Goal: Information Seeking & Learning: Learn about a topic

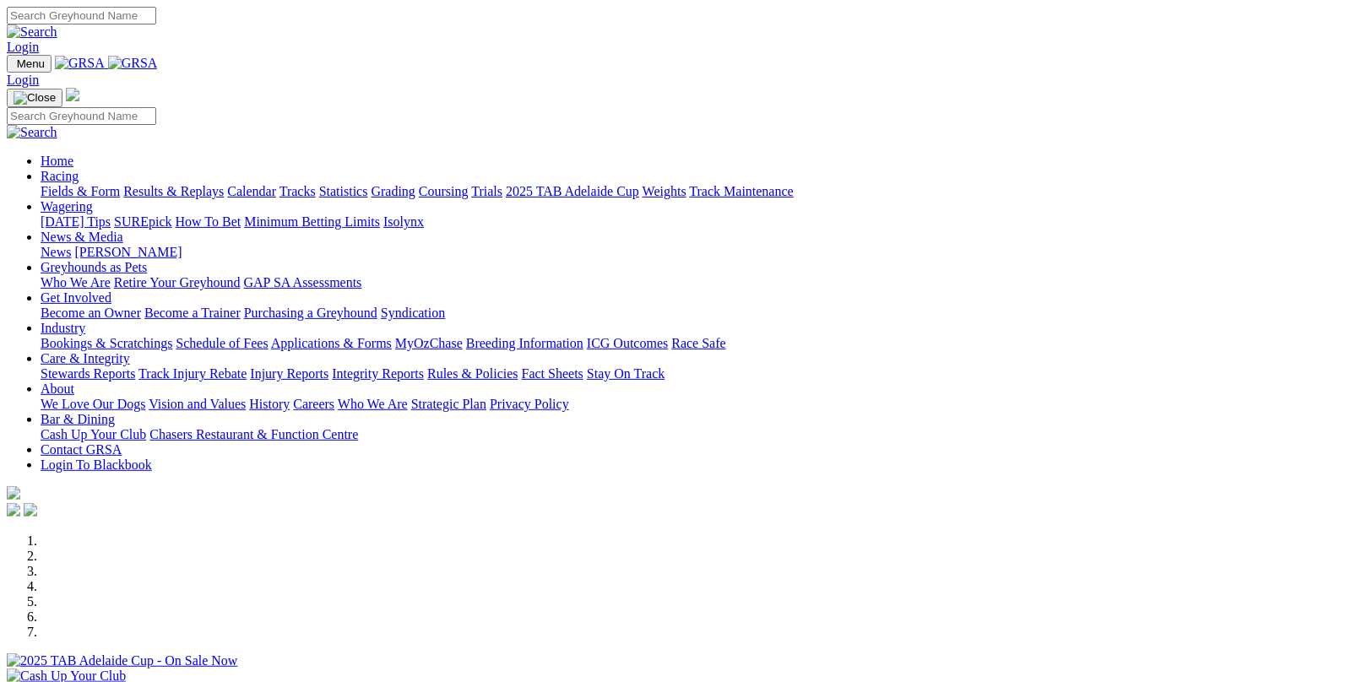
click at [78, 184] on link "Fields & Form" at bounding box center [80, 191] width 79 height 14
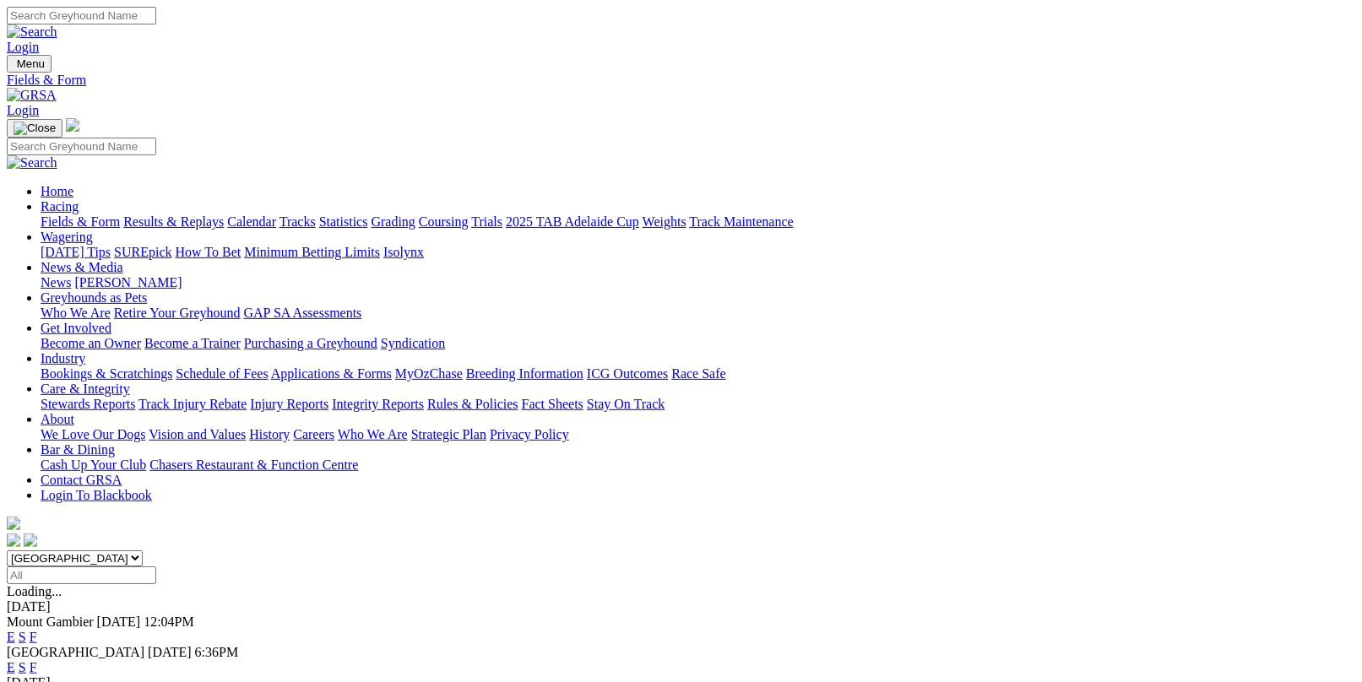
click at [37, 660] on link "F" at bounding box center [34, 667] width 8 height 14
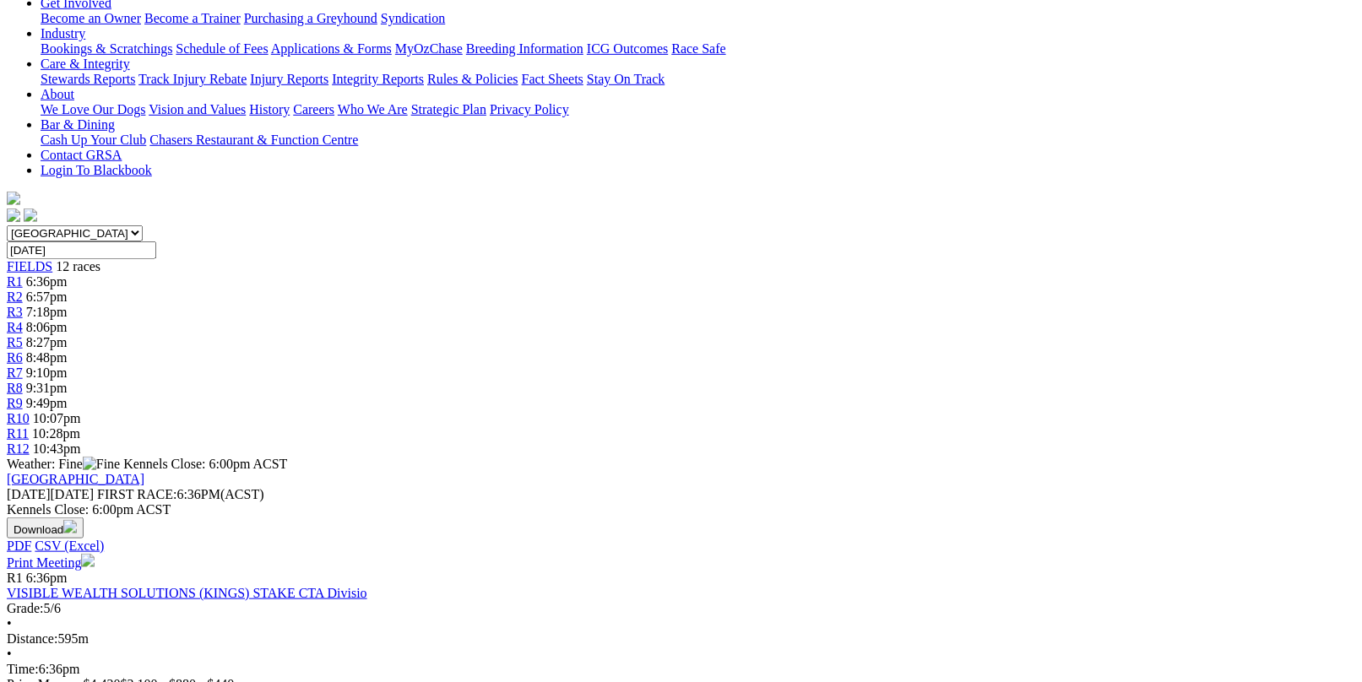
scroll to position [84, 0]
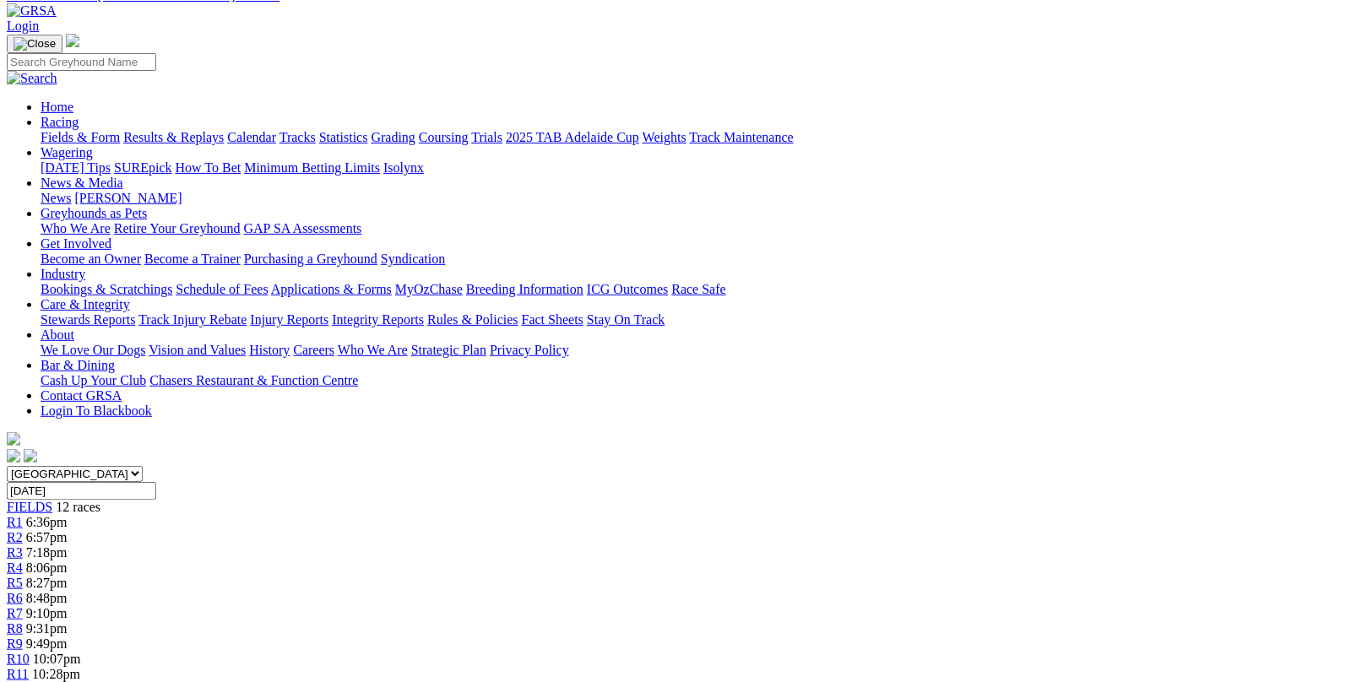
click at [224, 130] on link "Results & Replays" at bounding box center [173, 137] width 100 height 14
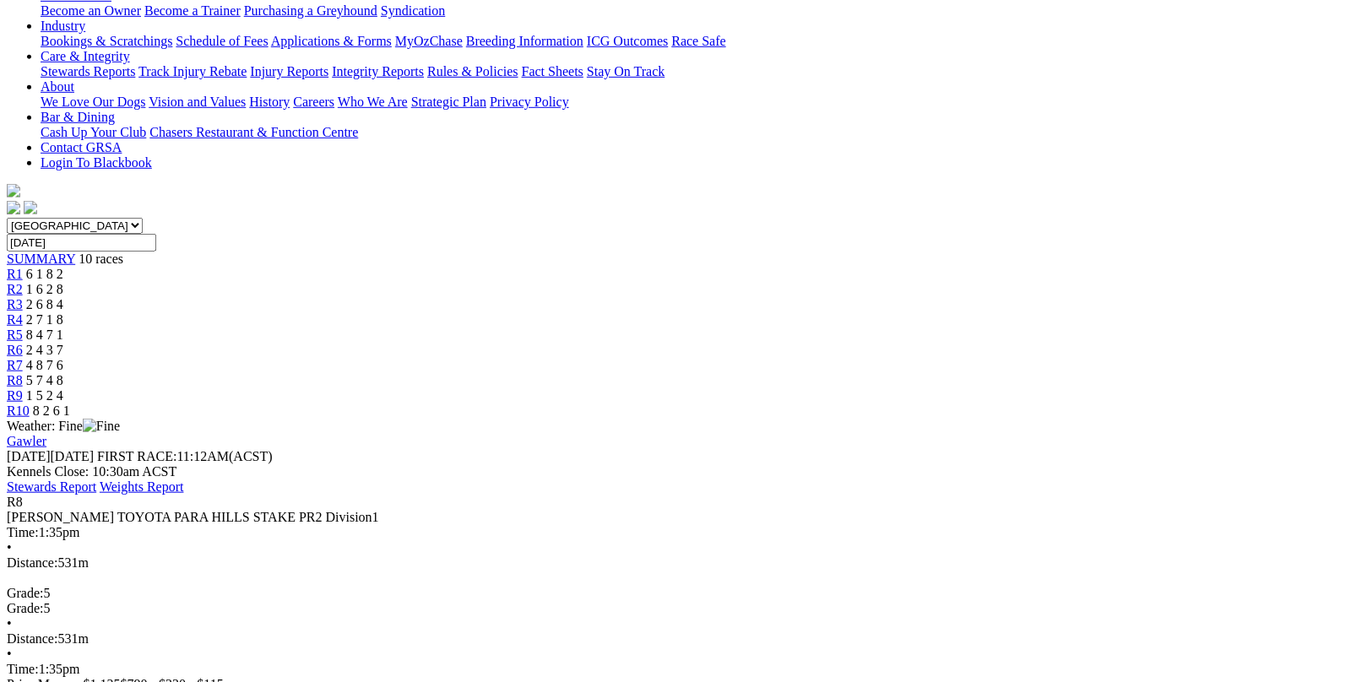
scroll to position [422, 0]
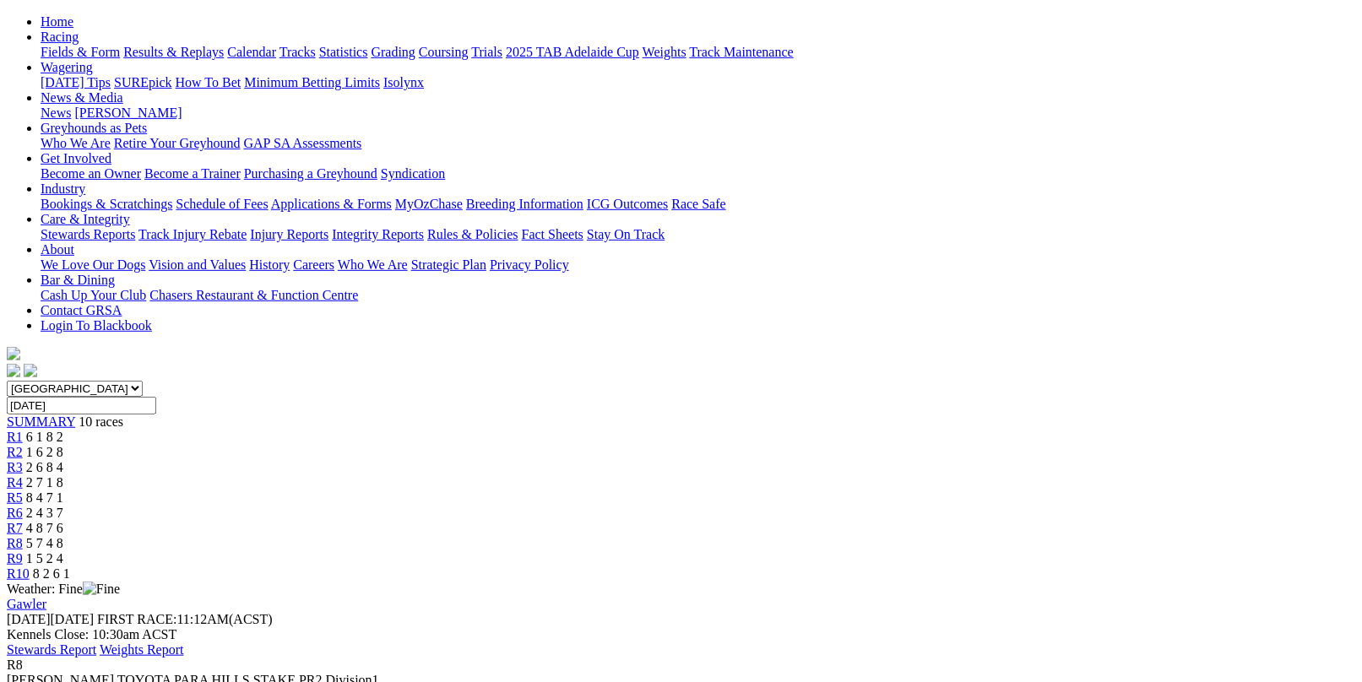
scroll to position [169, 0]
click at [23, 552] on link "R9" at bounding box center [15, 559] width 16 height 14
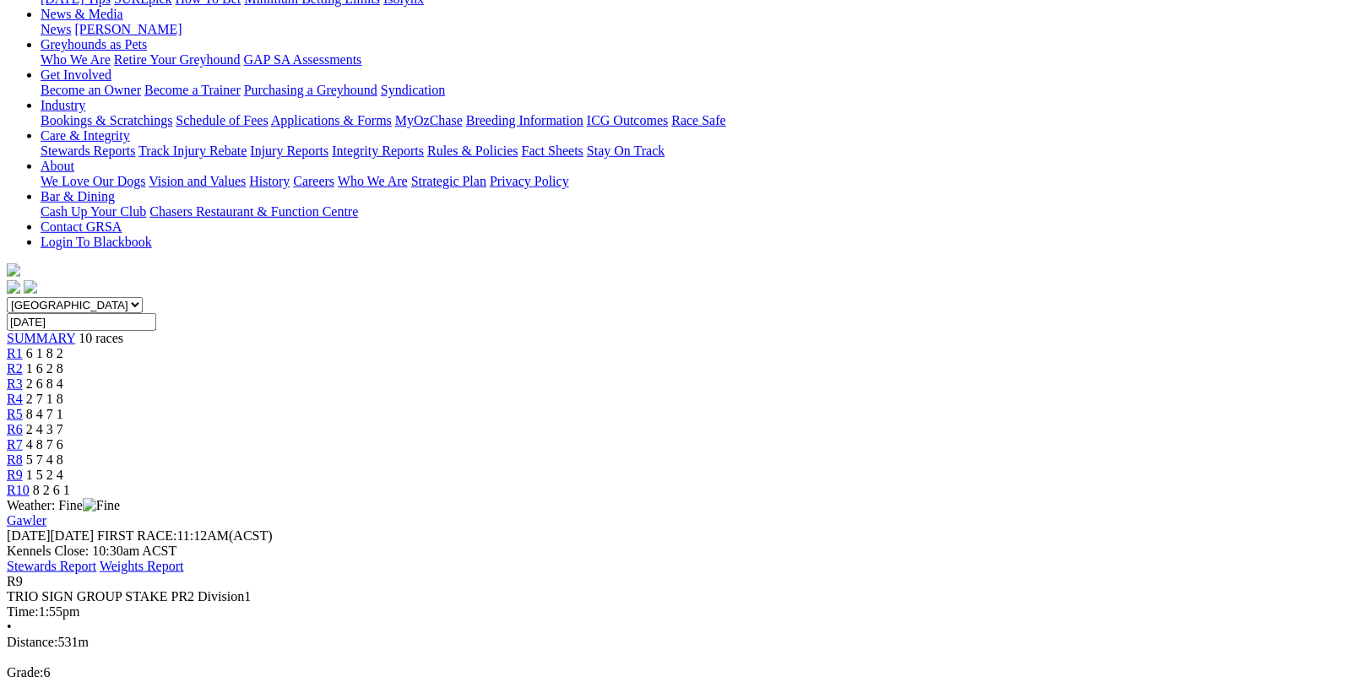
scroll to position [338, 0]
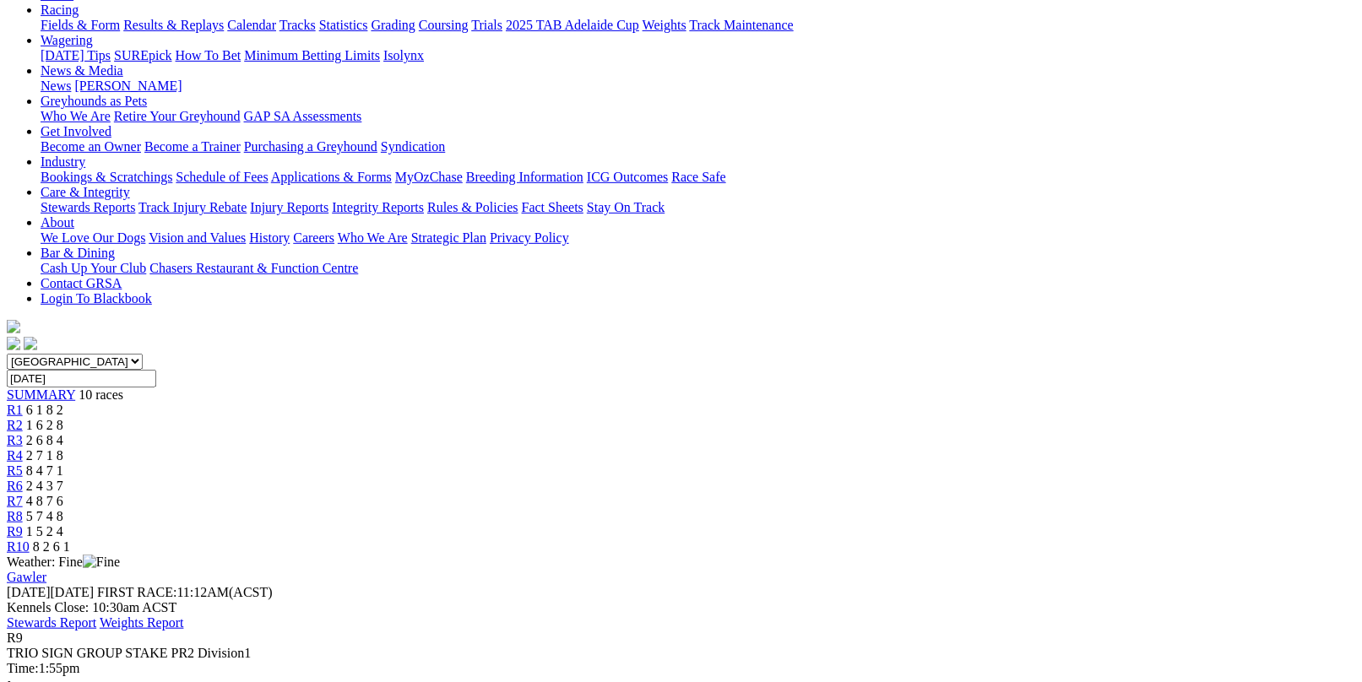
scroll to position [0, 0]
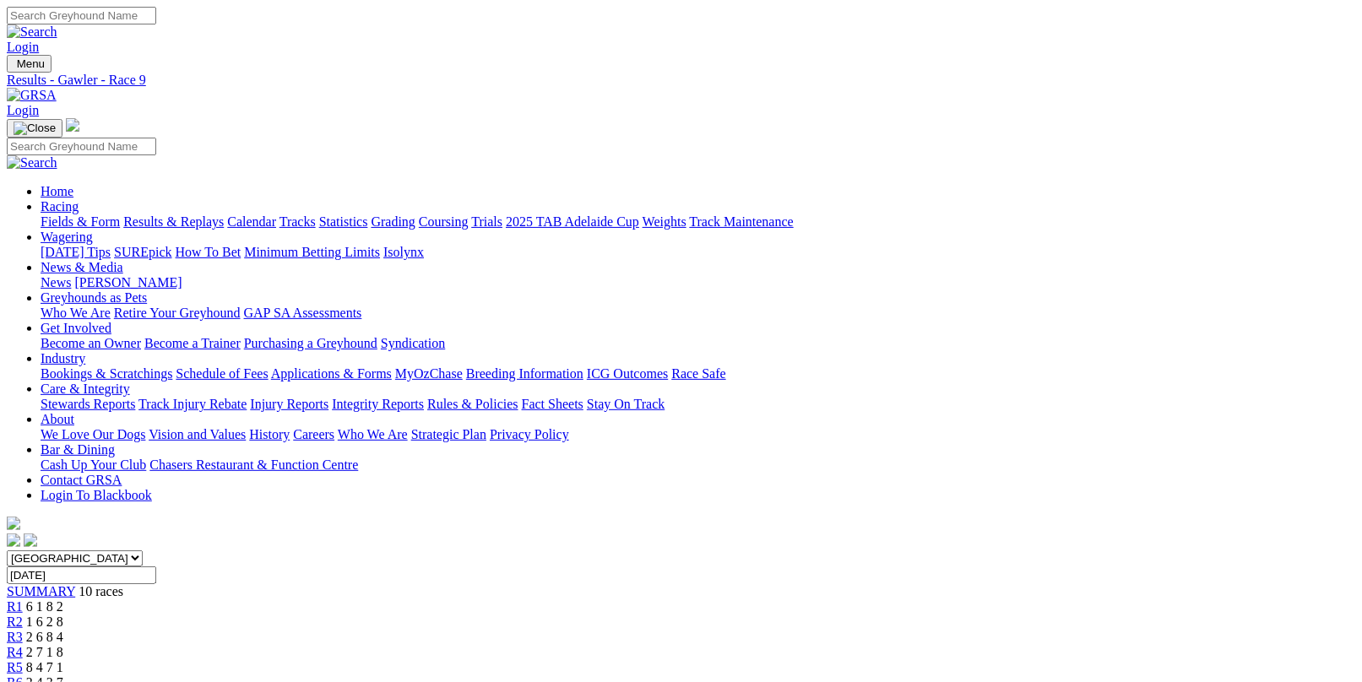
click at [76, 215] on link "Fields & Form" at bounding box center [80, 222] width 79 height 14
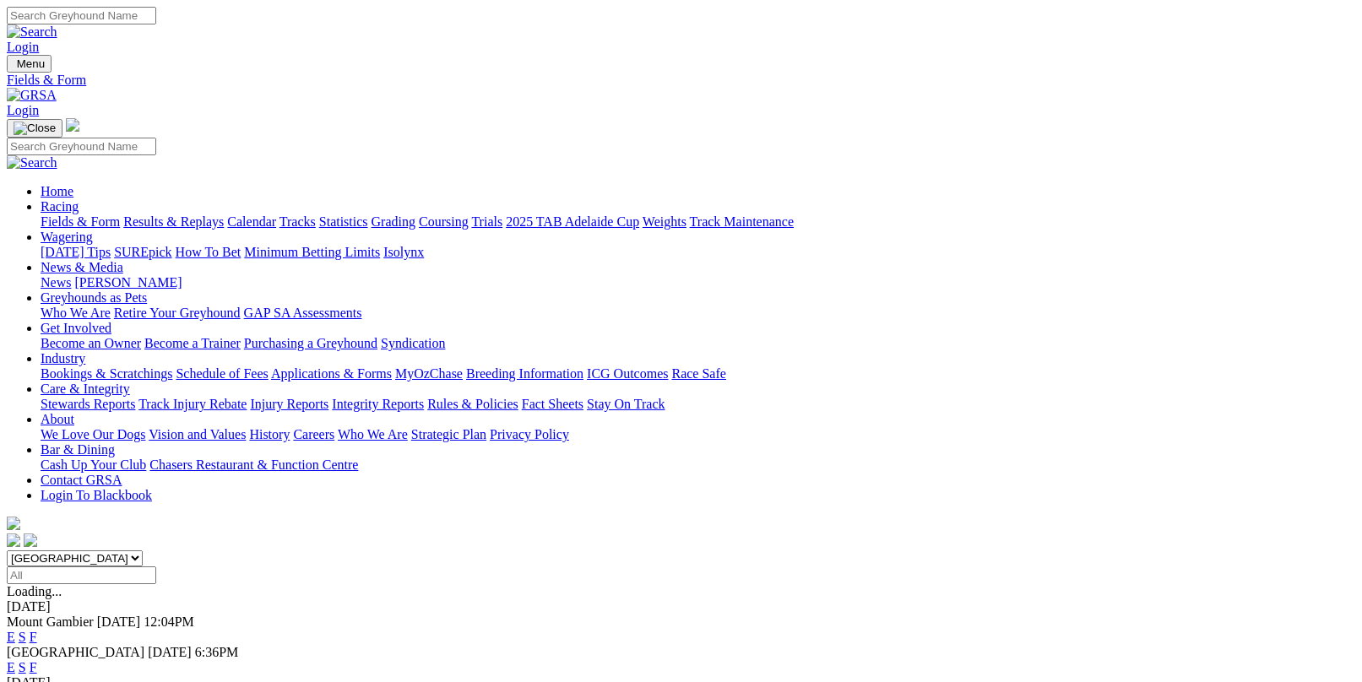
scroll to position [169, 0]
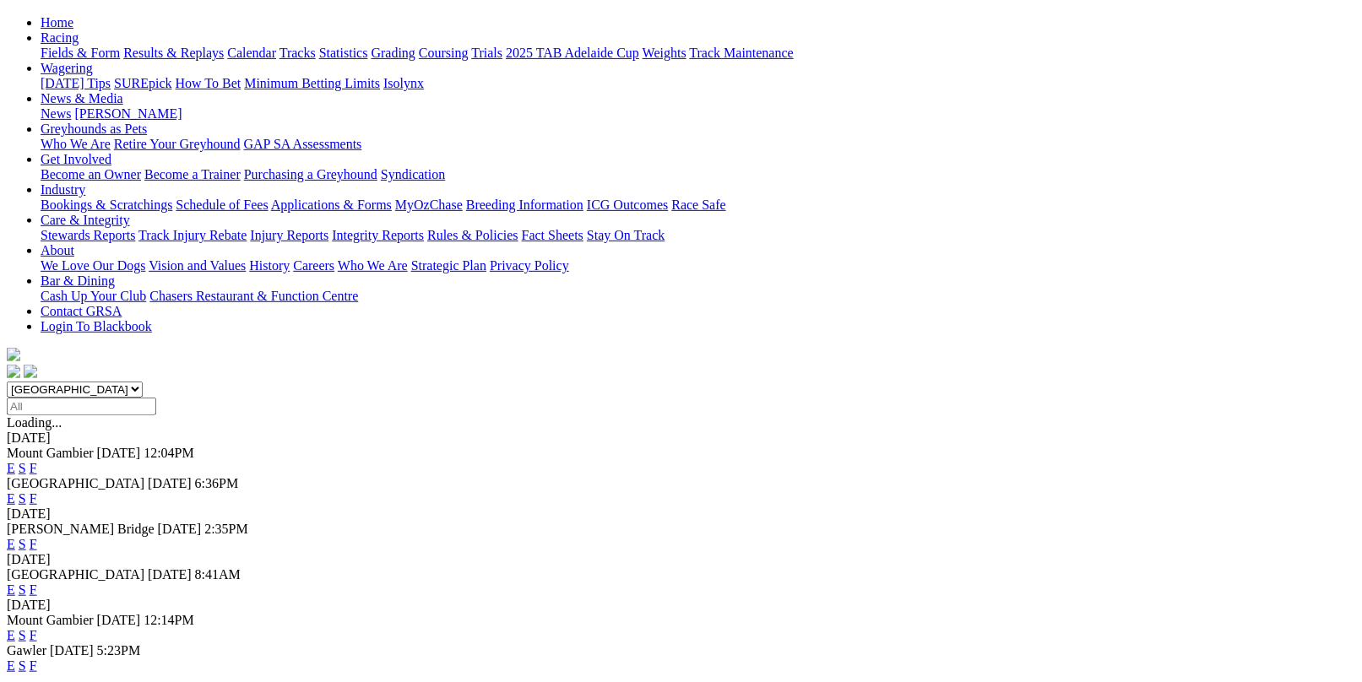
click at [37, 583] on link "F" at bounding box center [34, 590] width 8 height 14
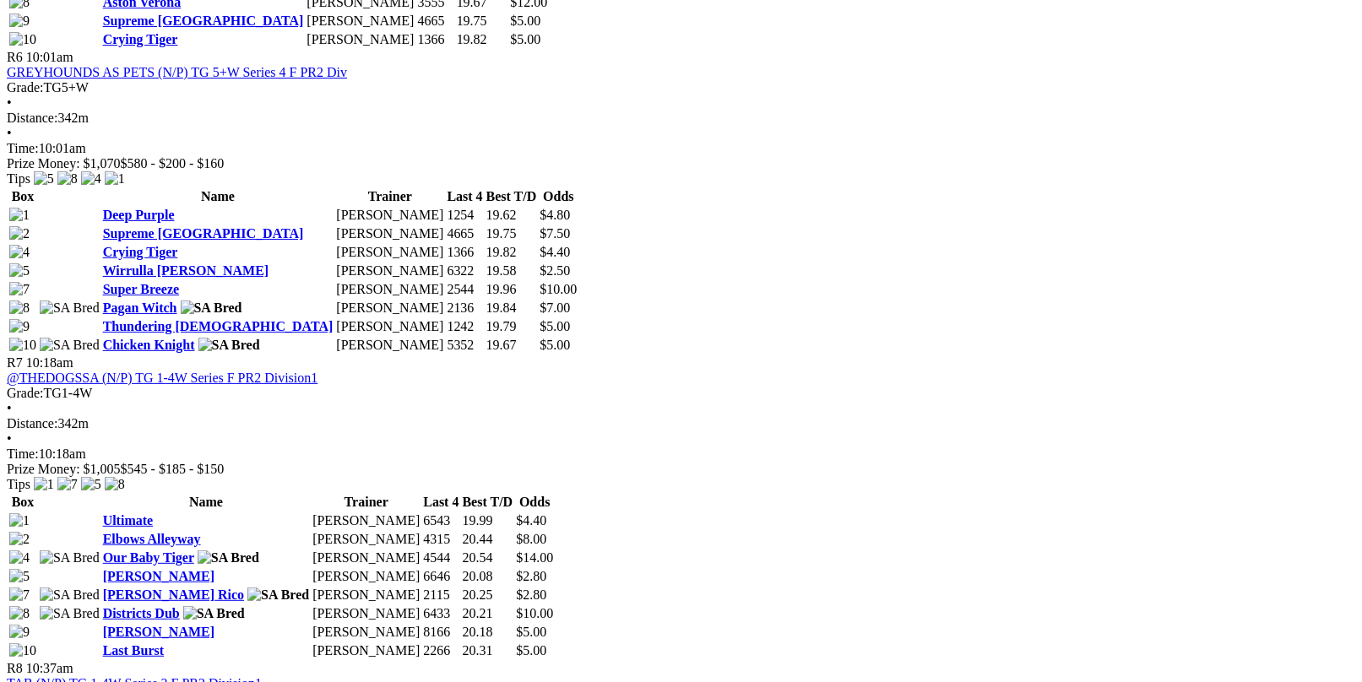
scroll to position [2365, 0]
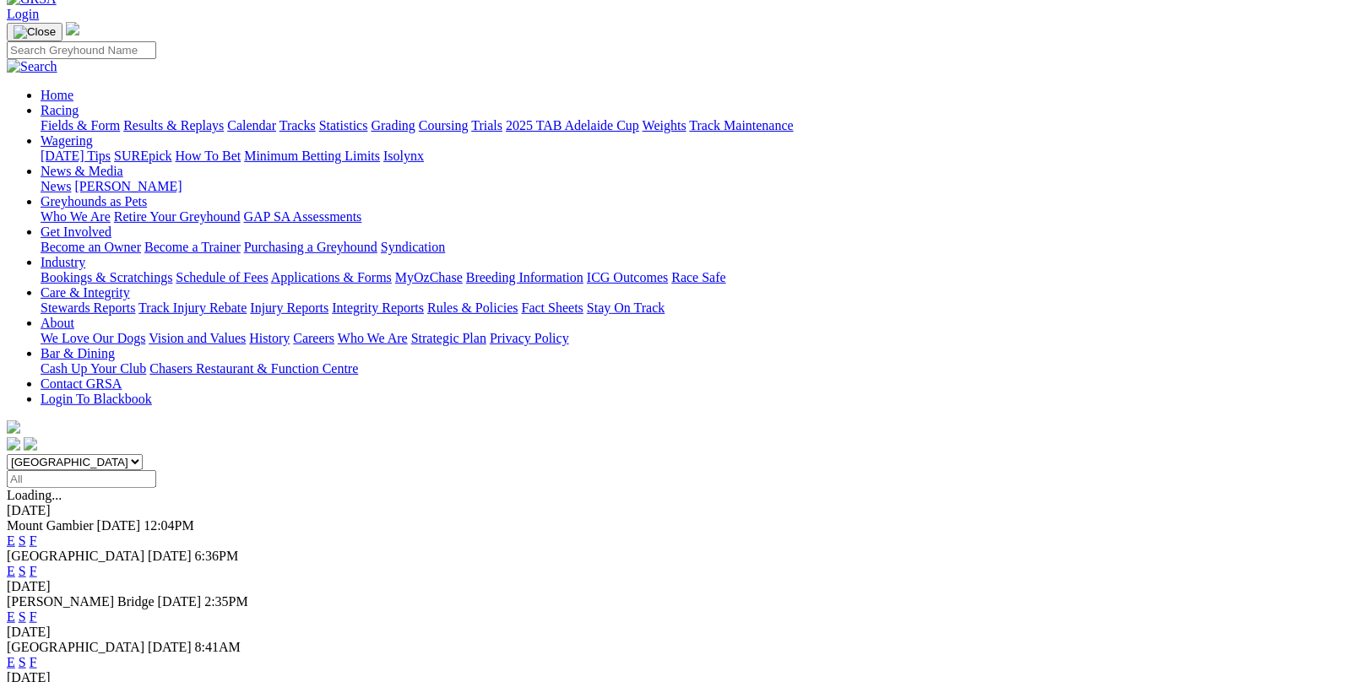
scroll to position [253, 0]
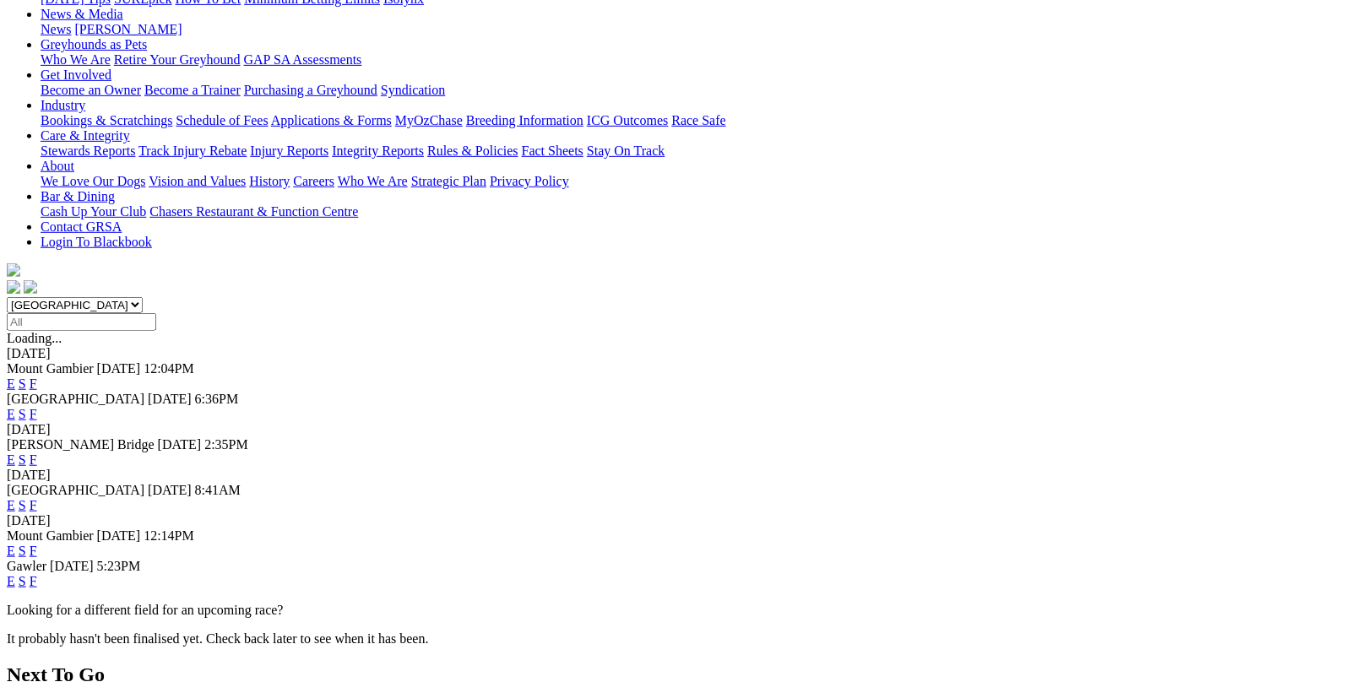
click at [37, 574] on link "F" at bounding box center [34, 581] width 8 height 14
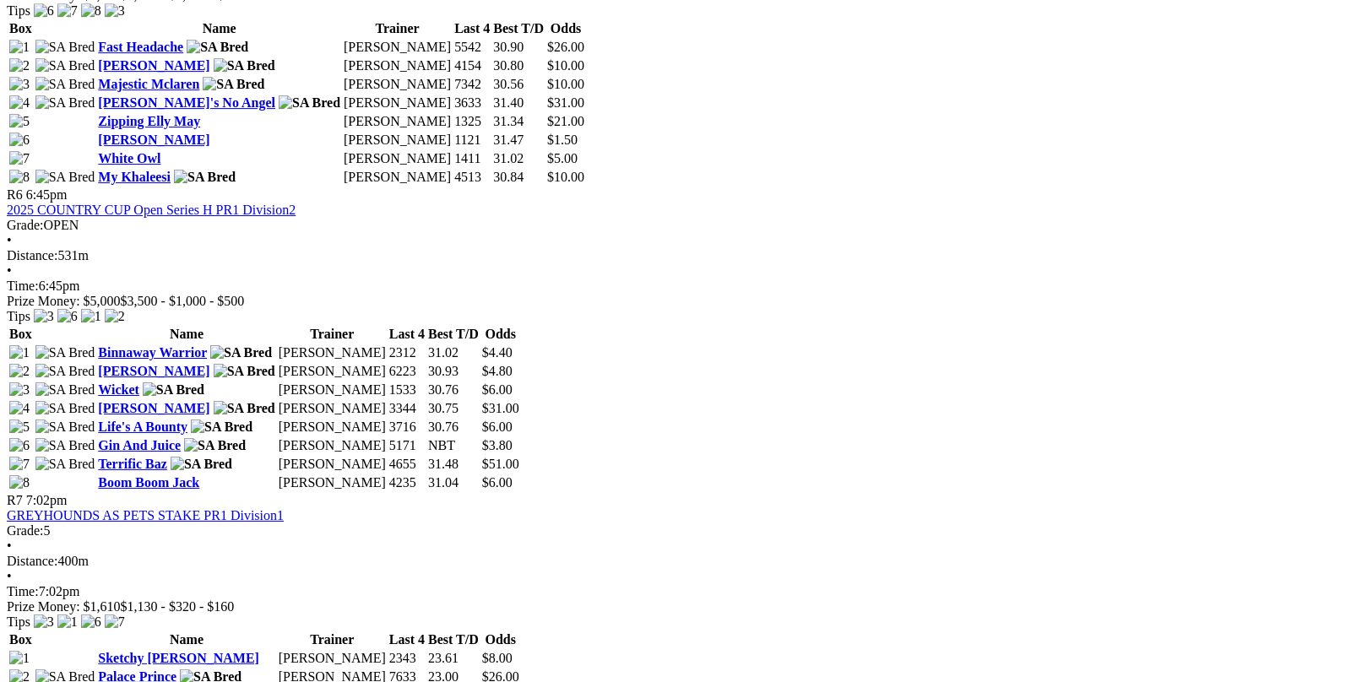
scroll to position [2111, 0]
